Goal: Task Accomplishment & Management: Use online tool/utility

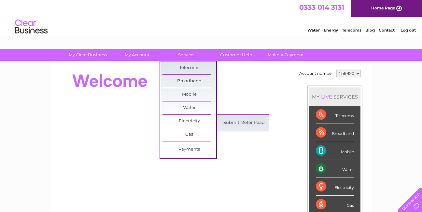
click at [232, 121] on link "Submit Meter Read" at bounding box center [244, 123] width 54 height 13
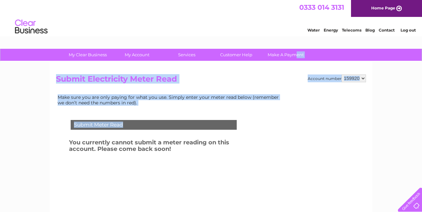
drag, startPoint x: 0, startPoint y: 0, endPoint x: 299, endPoint y: 56, distance: 303.7
click at [299, 56] on div "My Clear Business Login Details My Details My Preferences Link Account My Accou…" at bounding box center [211, 202] width 422 height 306
drag, startPoint x: 299, startPoint y: 56, endPoint x: 393, endPoint y: 87, distance: 99.6
click at [393, 87] on div "My Clear Business Login Details My Details My Preferences Link Account My Accou…" at bounding box center [211, 202] width 422 height 306
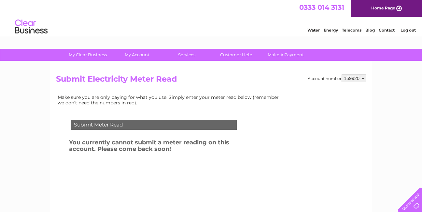
click at [362, 77] on select "159920" at bounding box center [353, 79] width 24 height 8
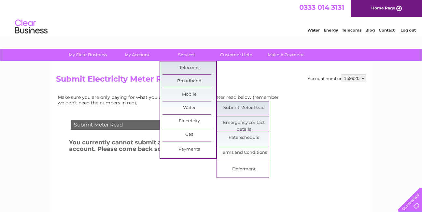
click at [234, 110] on link "Submit Meter Read" at bounding box center [244, 108] width 54 height 13
